Goal: Task Accomplishment & Management: Use online tool/utility

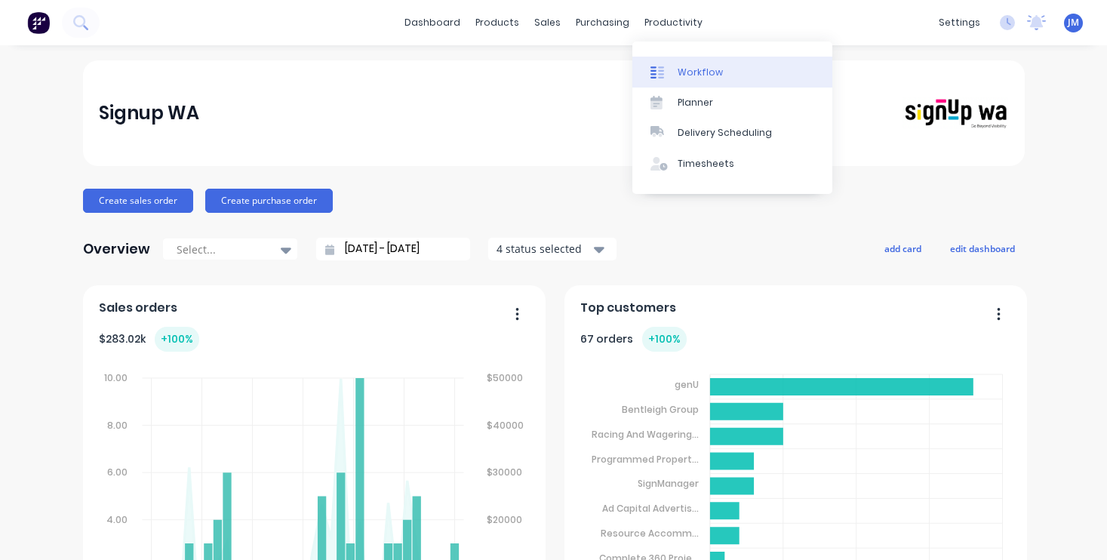
click at [712, 75] on div "Workflow" at bounding box center [699, 73] width 45 height 14
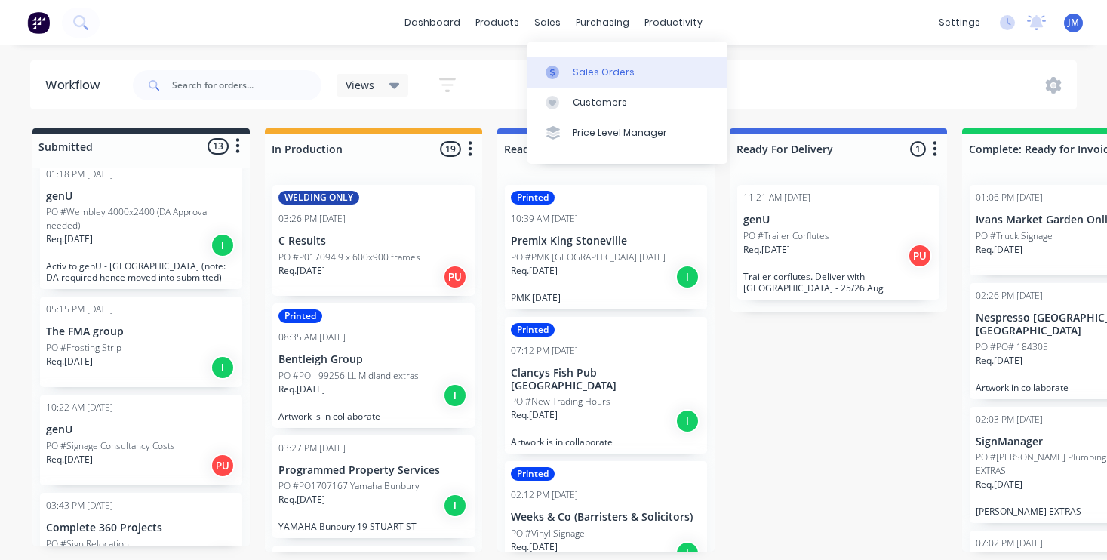
click at [610, 81] on link "Sales Orders" at bounding box center [627, 72] width 200 height 30
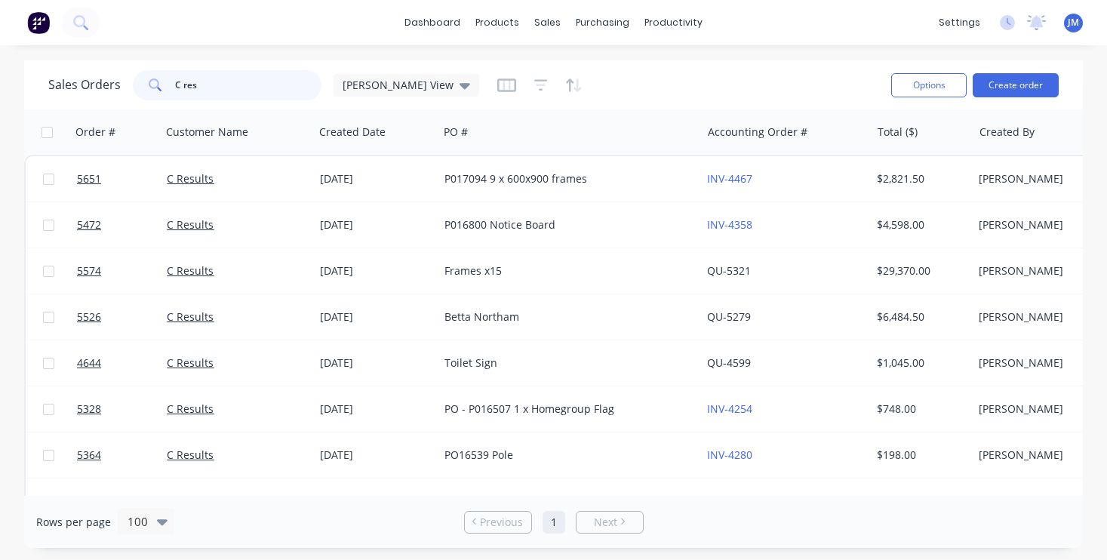
click at [193, 81] on input "C res" at bounding box center [248, 85] width 147 height 30
type input "D"
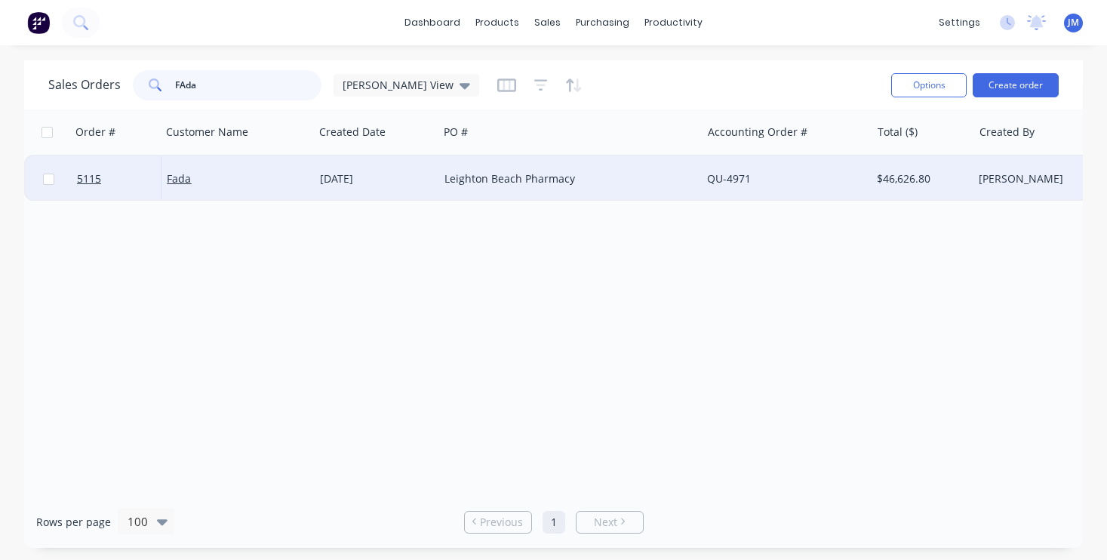
type input "FAda"
click at [299, 184] on div "Fada" at bounding box center [234, 178] width 134 height 15
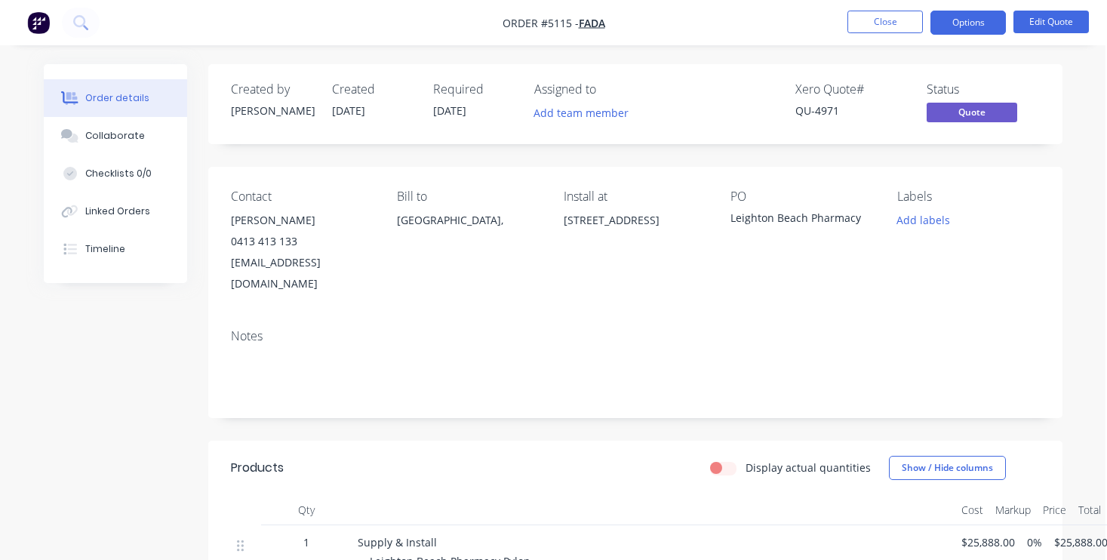
scroll to position [0, 2]
click at [876, 12] on button "Close" at bounding box center [884, 22] width 75 height 23
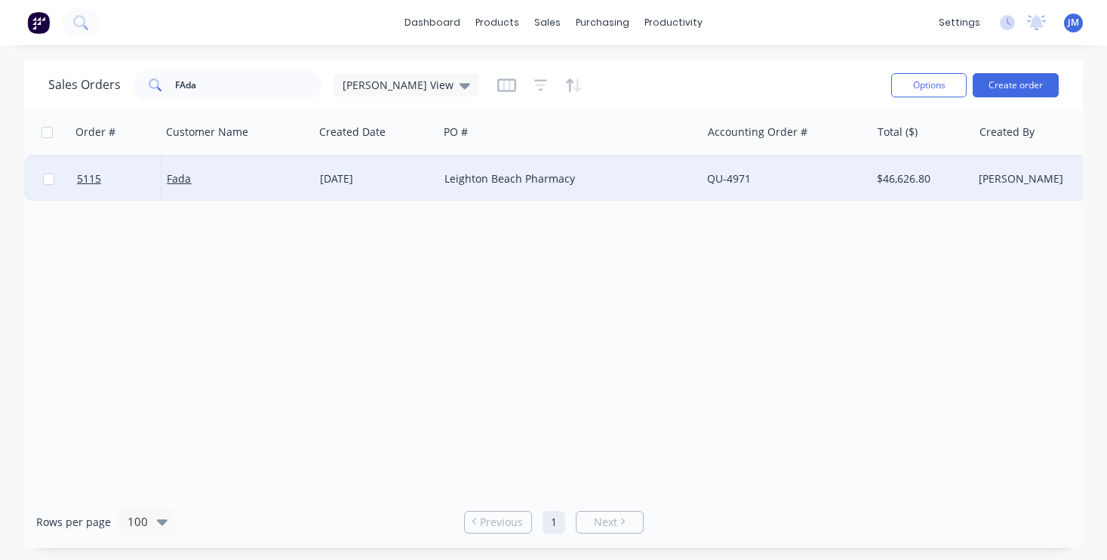
click at [272, 180] on div "Fada" at bounding box center [234, 178] width 134 height 15
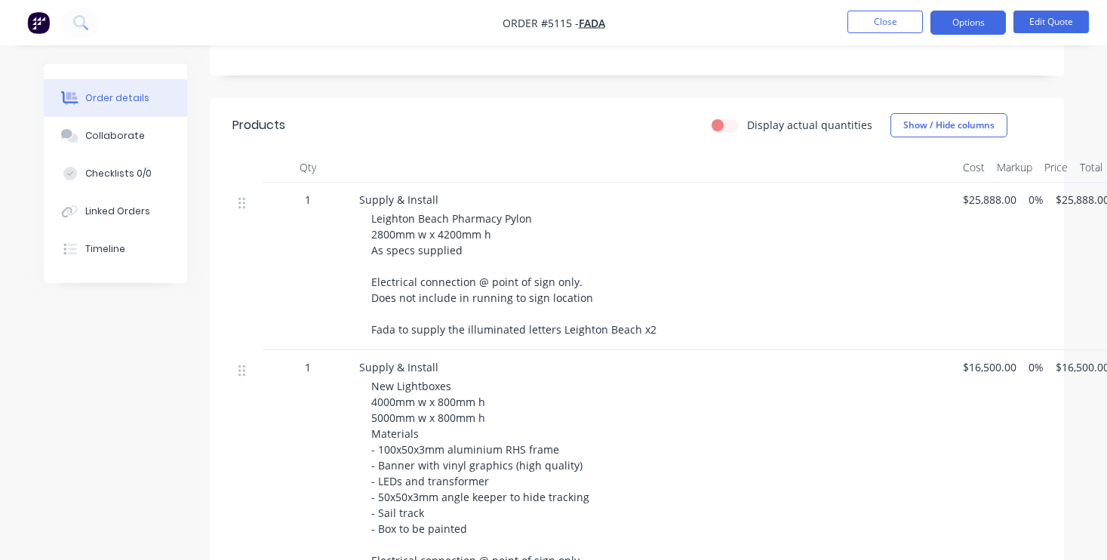
scroll to position [346, 0]
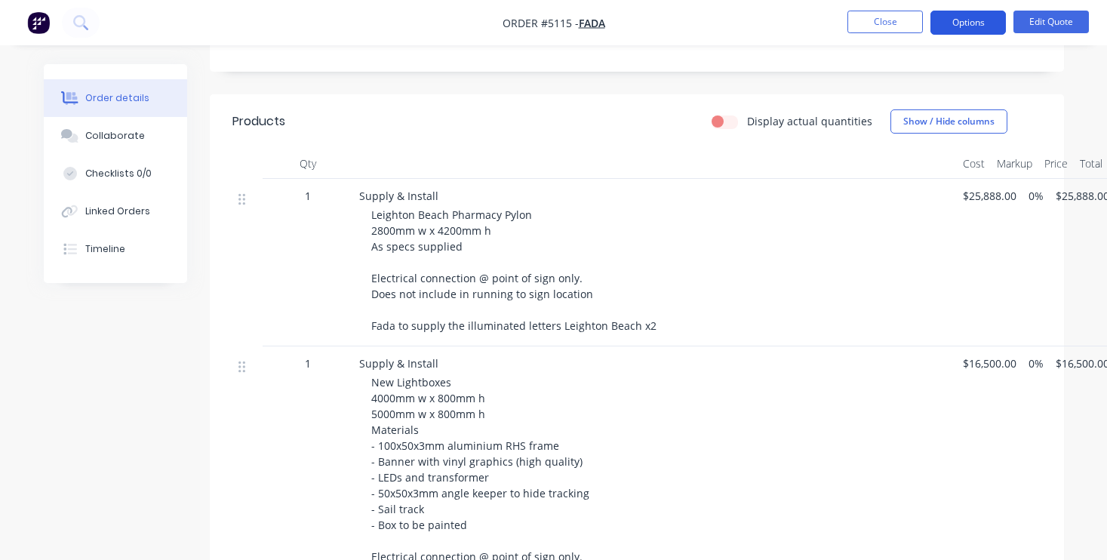
click at [987, 26] on button "Options" at bounding box center [967, 23] width 75 height 24
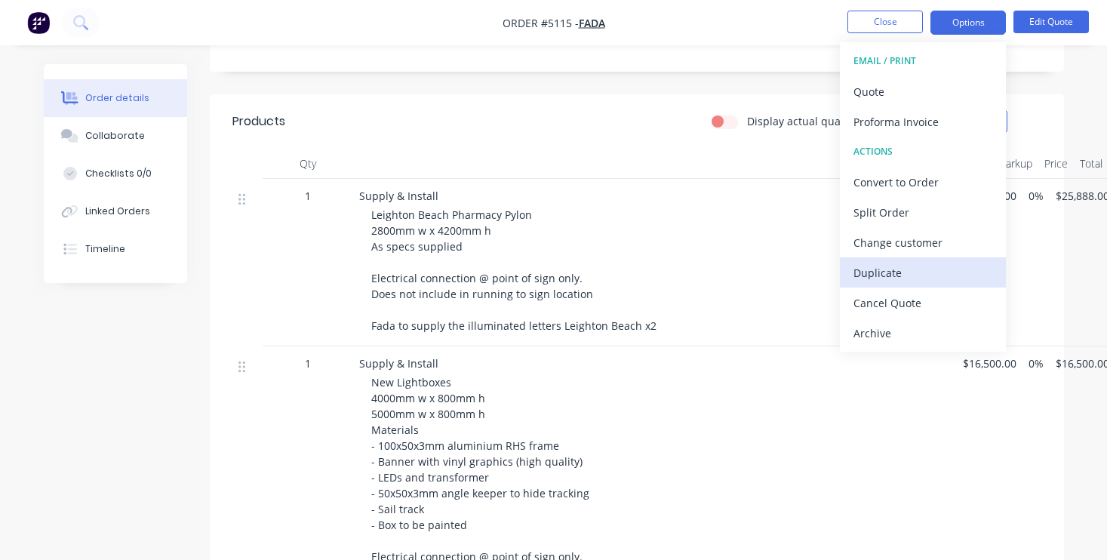
click at [919, 280] on div "Duplicate" at bounding box center [922, 273] width 139 height 22
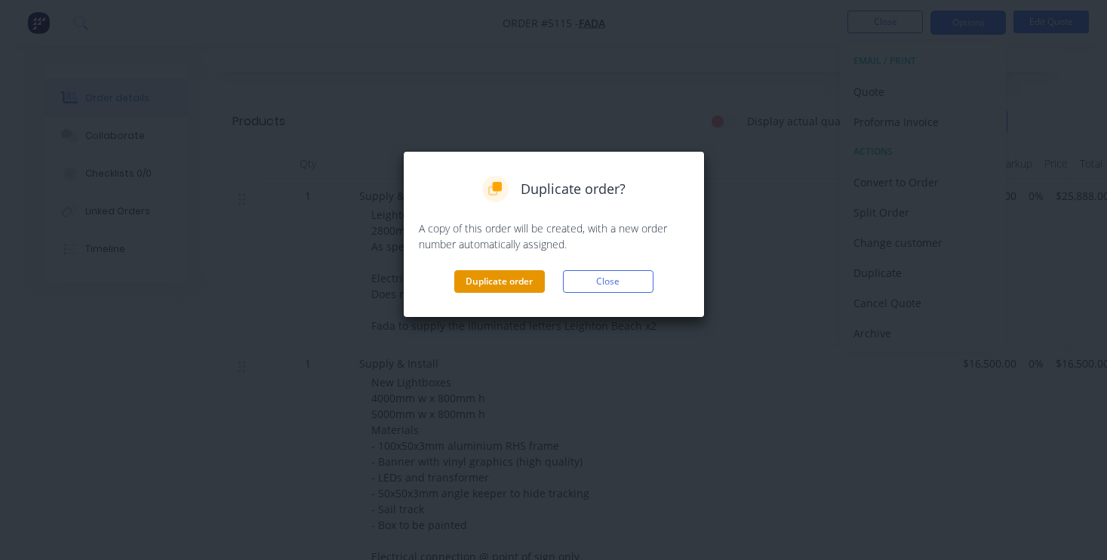
click at [497, 284] on button "Duplicate order" at bounding box center [499, 281] width 91 height 23
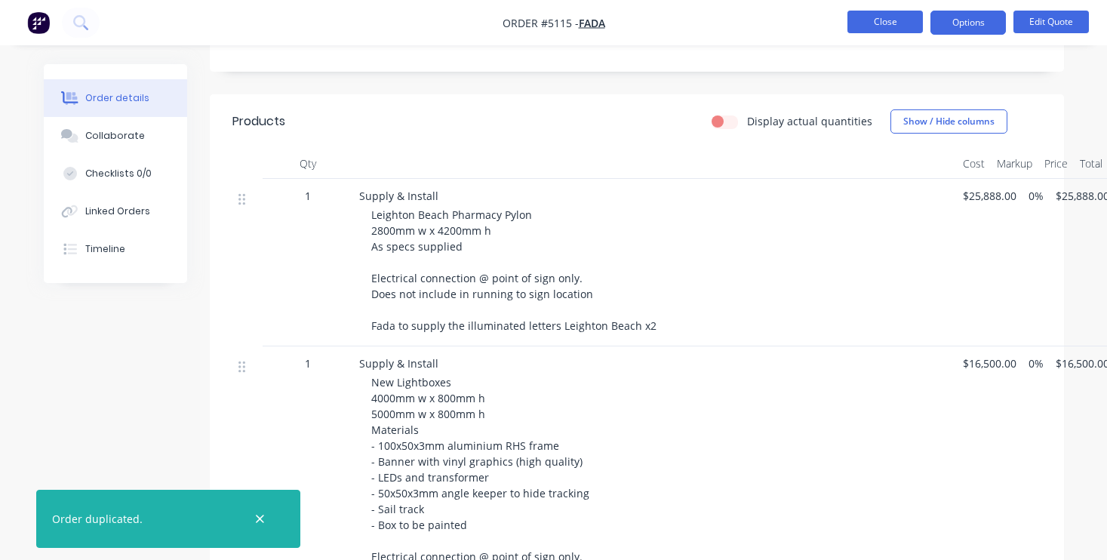
click at [899, 21] on button "Close" at bounding box center [884, 22] width 75 height 23
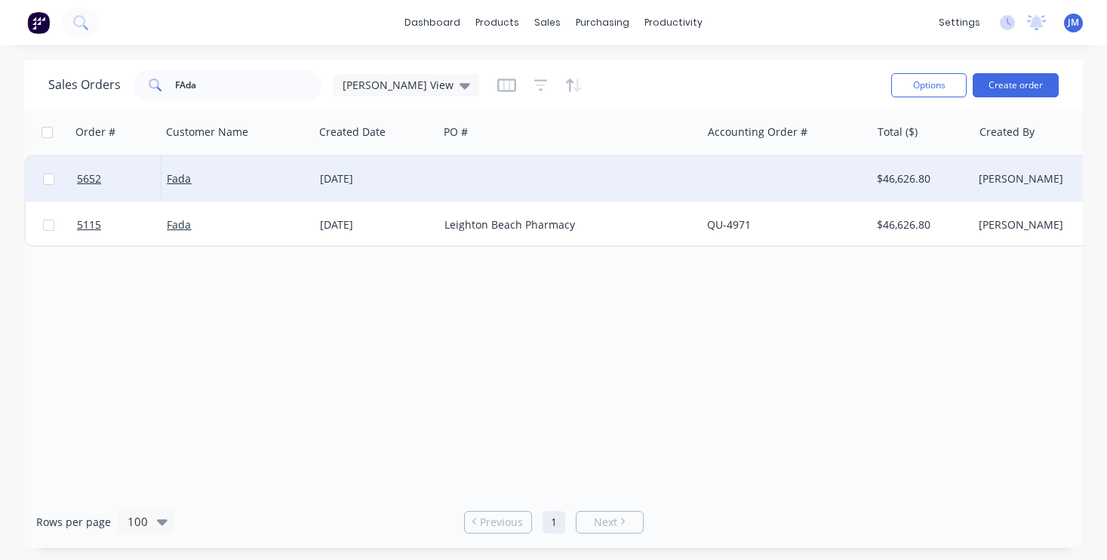
click at [686, 184] on div at bounding box center [569, 178] width 262 height 45
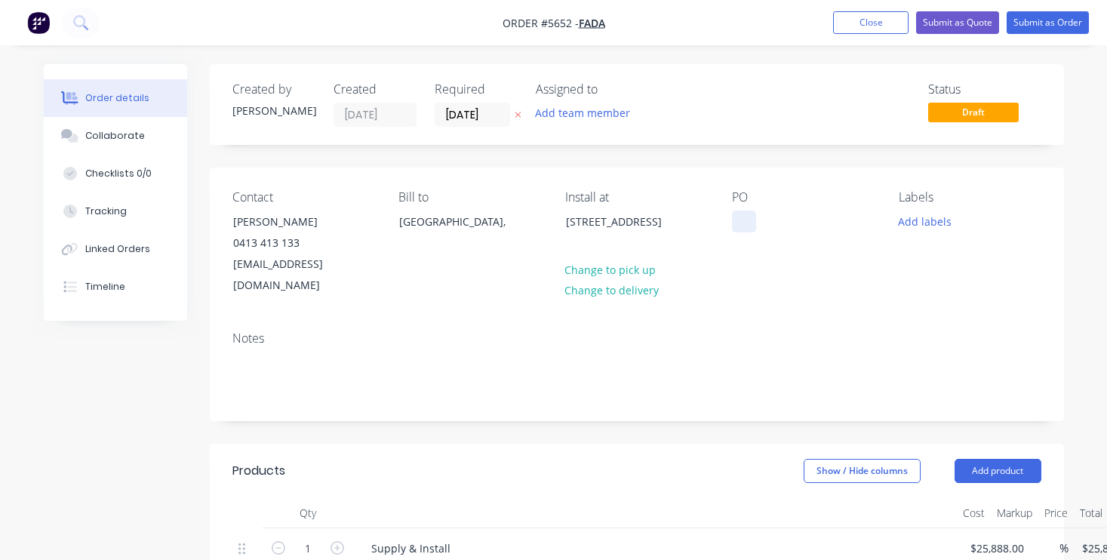
click at [744, 220] on div at bounding box center [744, 221] width 24 height 22
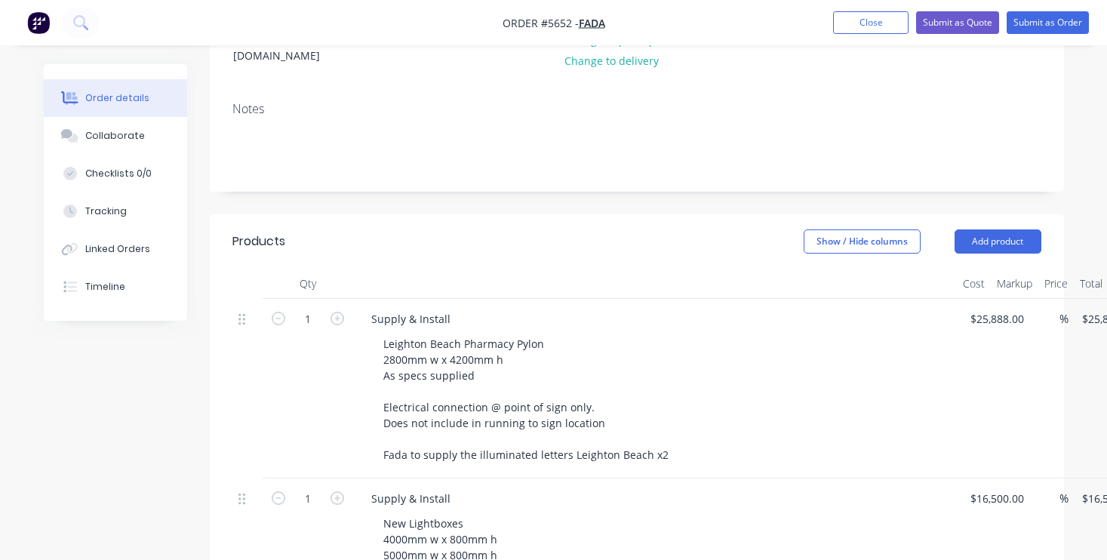
scroll to position [238, 0]
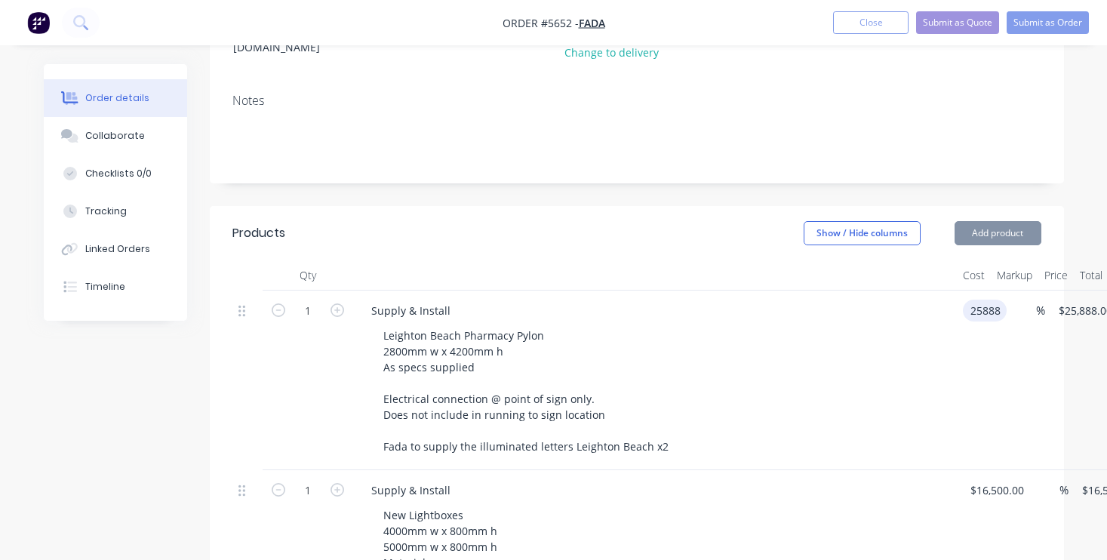
click at [1014, 292] on div "1 Supply & Install [GEOGRAPHIC_DATA] Pharmacy Pylon 2800mm w x 4200mm h As spec…" at bounding box center [636, 380] width 809 height 180
type input "$27,500.00"
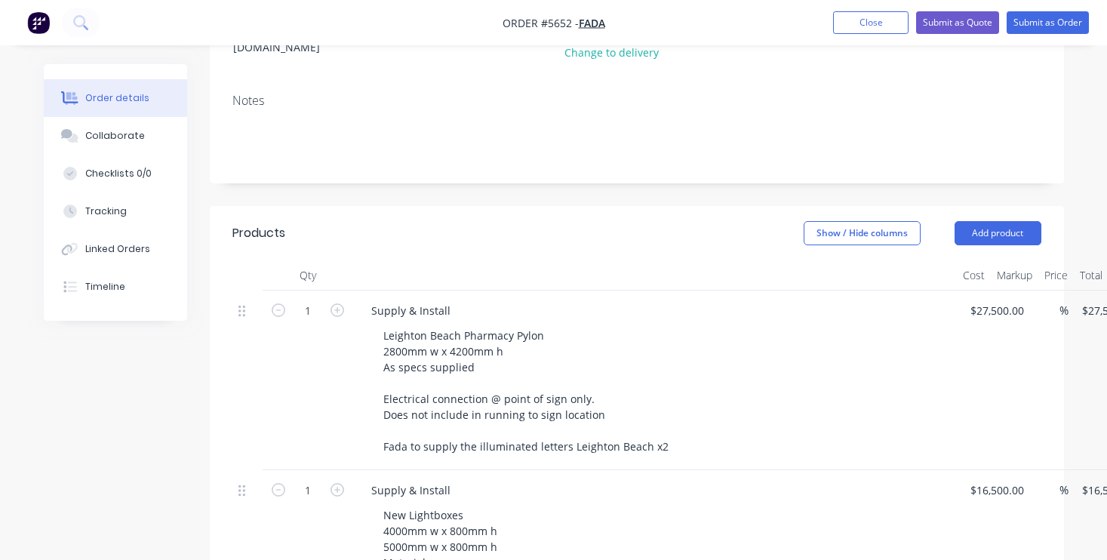
click at [940, 327] on div "Leighton Beach Pharmacy Pylon 2800mm w x 4200mm h As specs supplied Electrical …" at bounding box center [660, 390] width 579 height 133
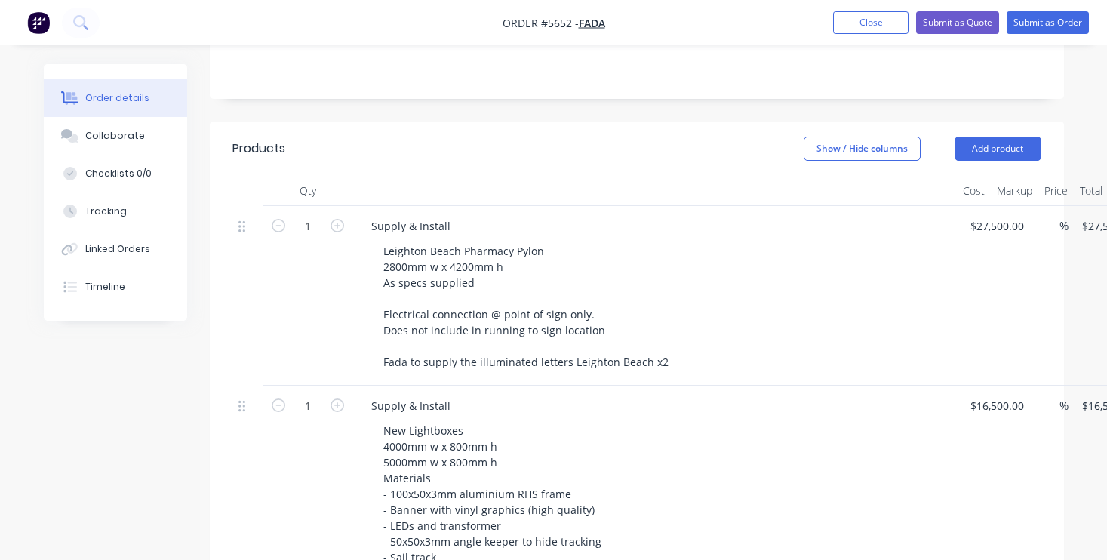
scroll to position [335, 3]
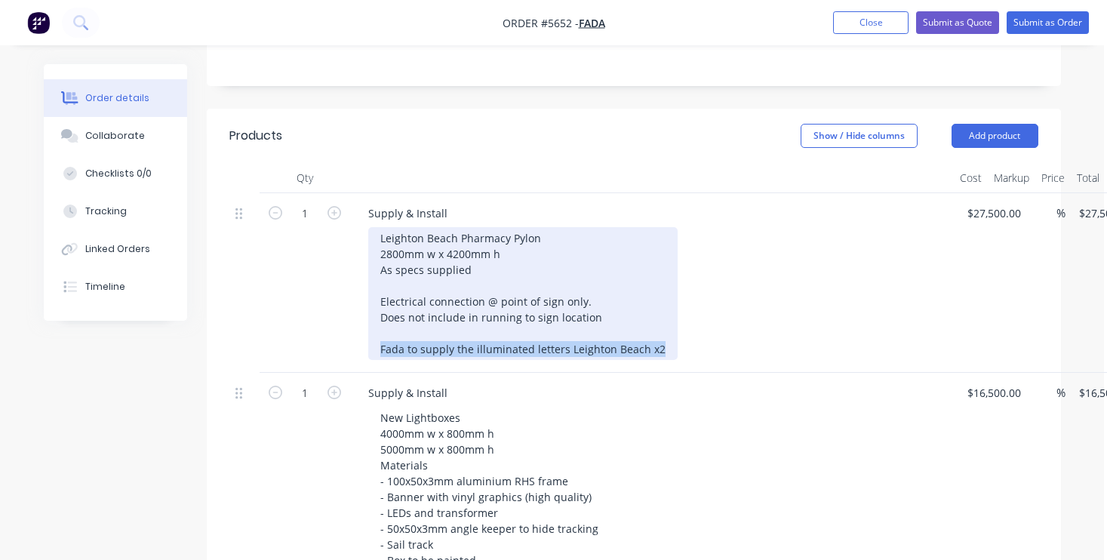
drag, startPoint x: 665, startPoint y: 324, endPoint x: 333, endPoint y: 327, distance: 331.9
click at [333, 327] on div "1 Supply & Install [GEOGRAPHIC_DATA] Pharmacy Pylon 2800mm w x 4200mm h As spec…" at bounding box center [633, 283] width 809 height 180
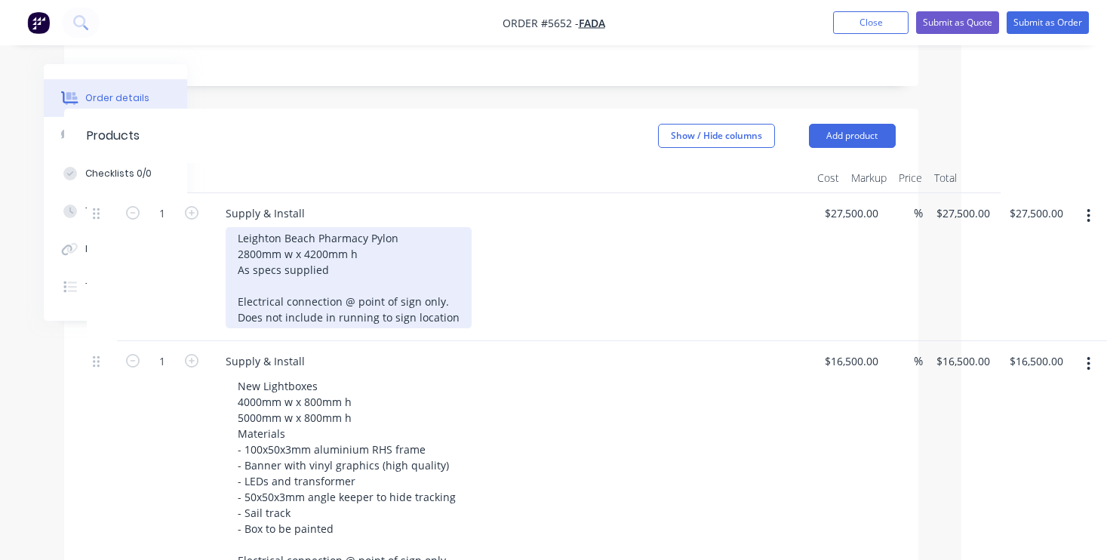
scroll to position [335, 146]
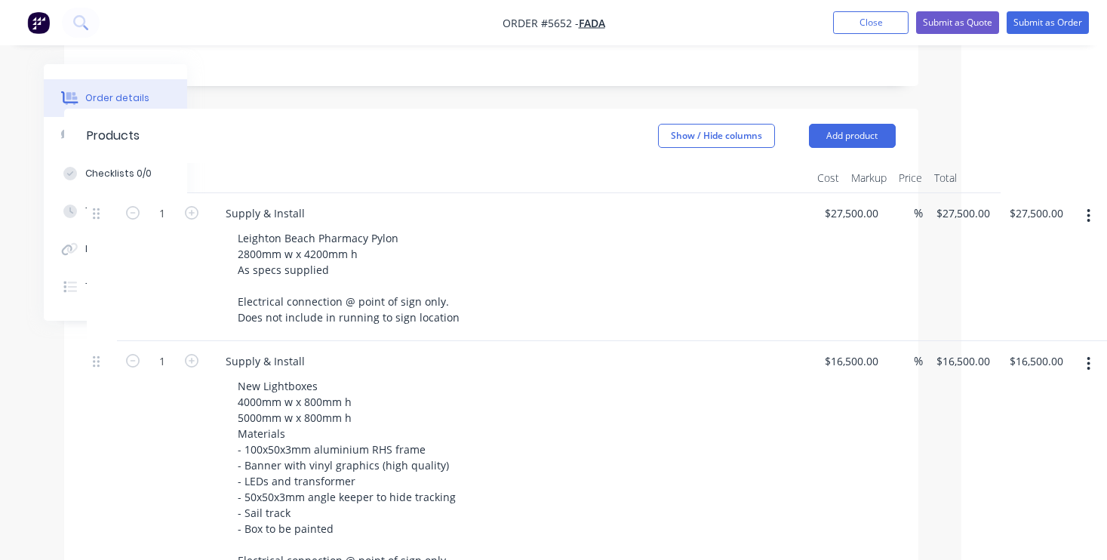
click at [1088, 379] on div at bounding box center [1088, 470] width 38 height 259
click at [1091, 350] on button "button" at bounding box center [1087, 363] width 35 height 27
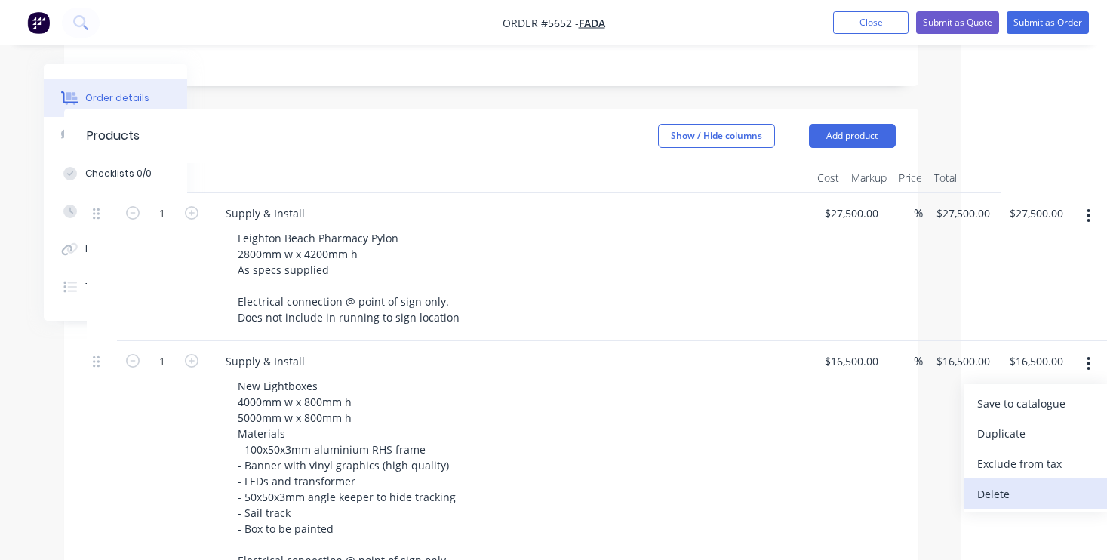
click at [1024, 483] on div "Delete" at bounding box center [1035, 494] width 116 height 22
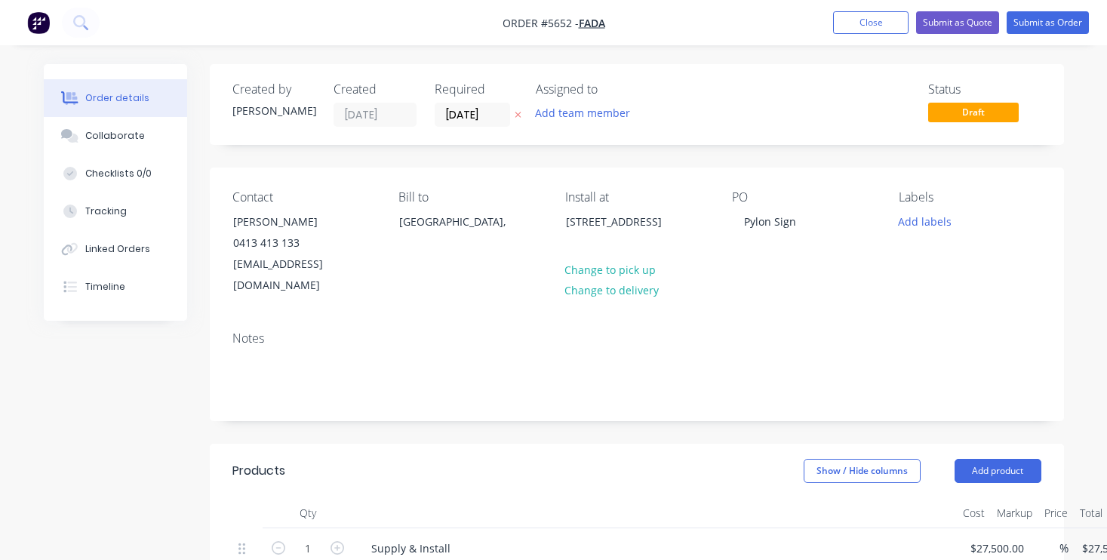
scroll to position [0, 0]
click at [1058, 27] on button "Submit as Order" at bounding box center [1047, 22] width 82 height 23
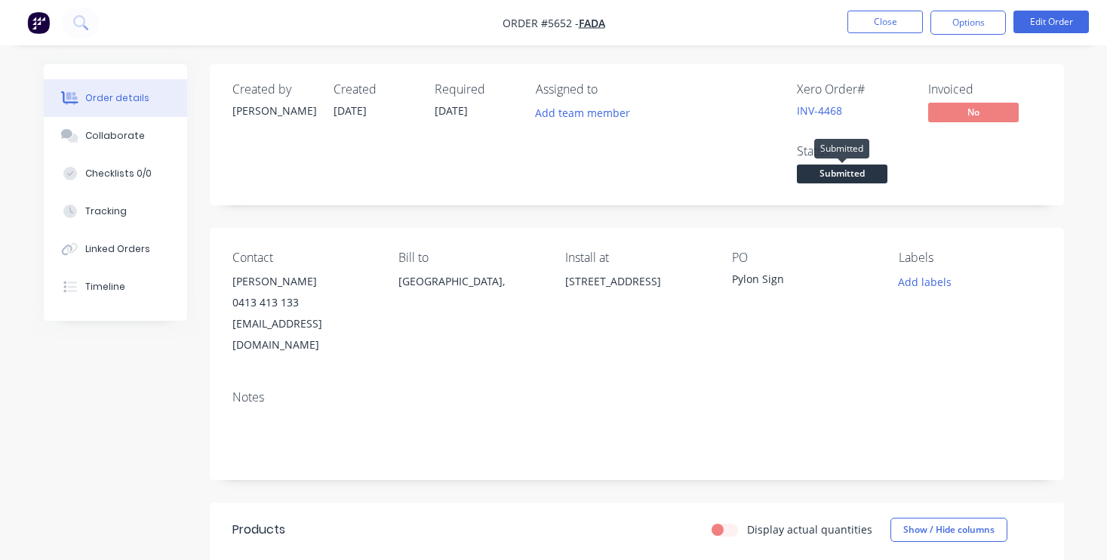
click at [840, 173] on span "Submitted" at bounding box center [842, 173] width 91 height 19
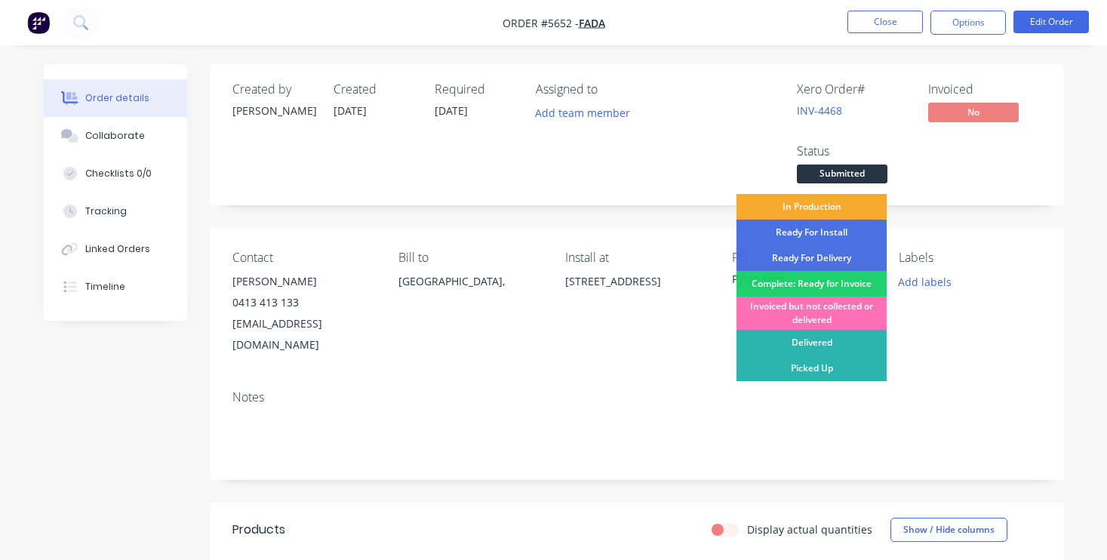
click at [829, 201] on div "In Production" at bounding box center [811, 207] width 151 height 26
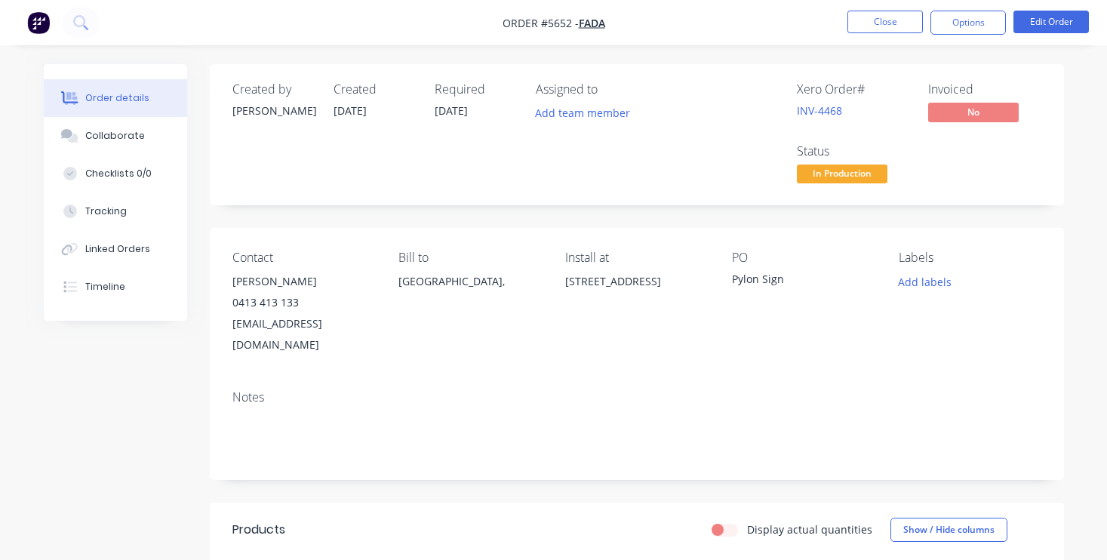
click at [694, 217] on div "Created by [PERSON_NAME] Created [DATE] Required [DATE] Assigned to Add team me…" at bounding box center [637, 516] width 854 height 904
click at [879, 19] on button "Close" at bounding box center [884, 22] width 75 height 23
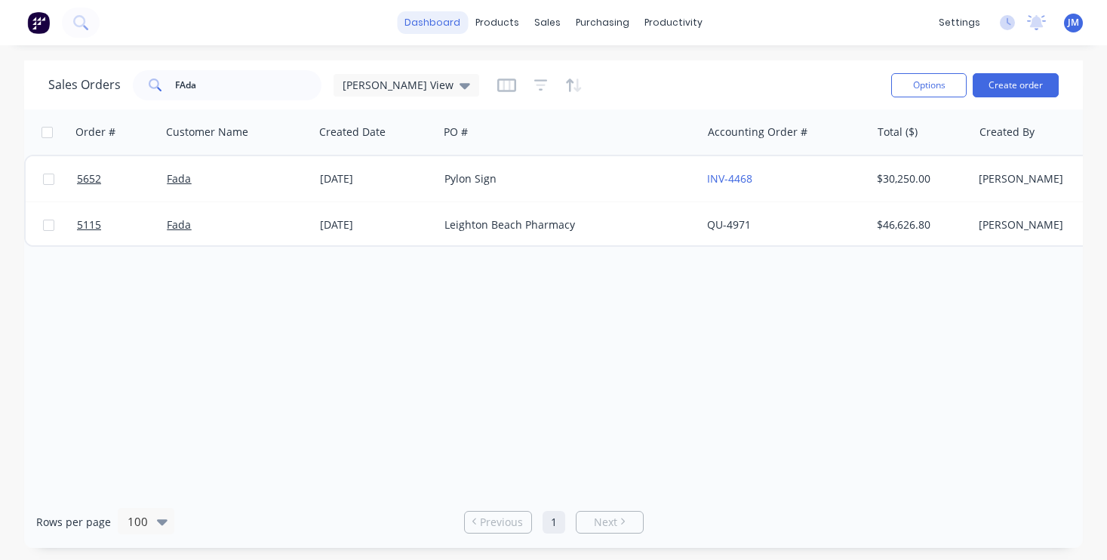
click at [452, 21] on link "dashboard" at bounding box center [432, 22] width 71 height 23
